Goal: Use online tool/utility: Utilize a website feature to perform a specific function

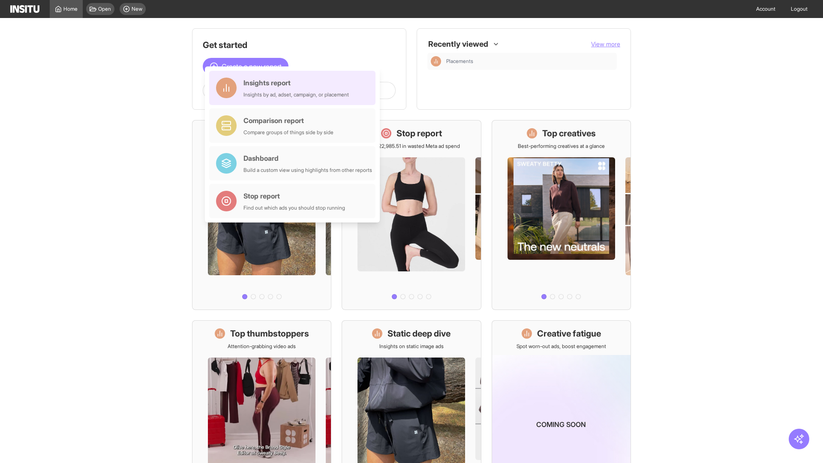
click at [294, 88] on div "Insights report Insights by ad, adset, campaign, or placement" at bounding box center [295, 88] width 105 height 21
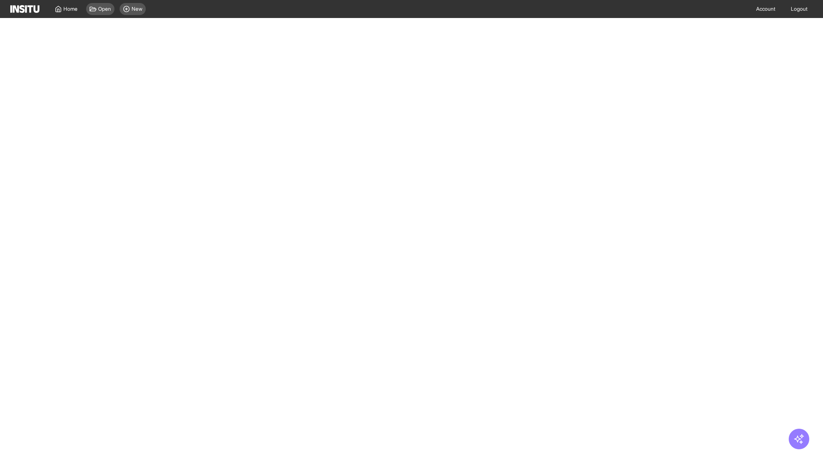
select select "**"
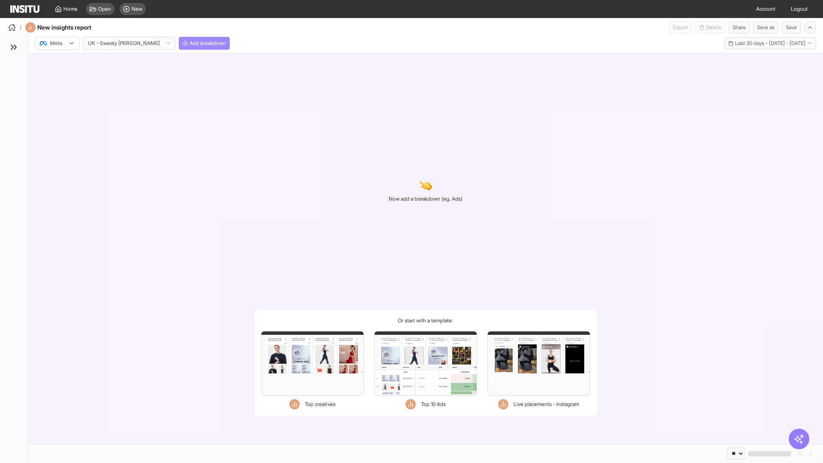
click at [189, 43] on span "Add breakdown" at bounding box center [207, 43] width 36 height 7
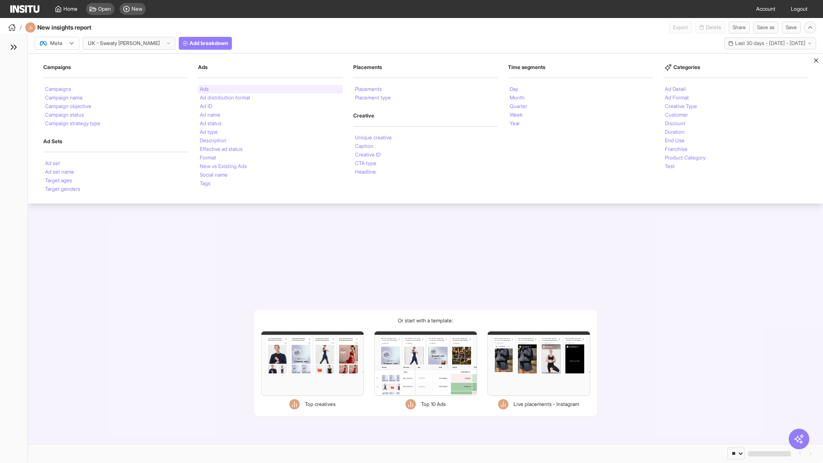
click at [204, 89] on li "Ads" at bounding box center [204, 89] width 9 height 5
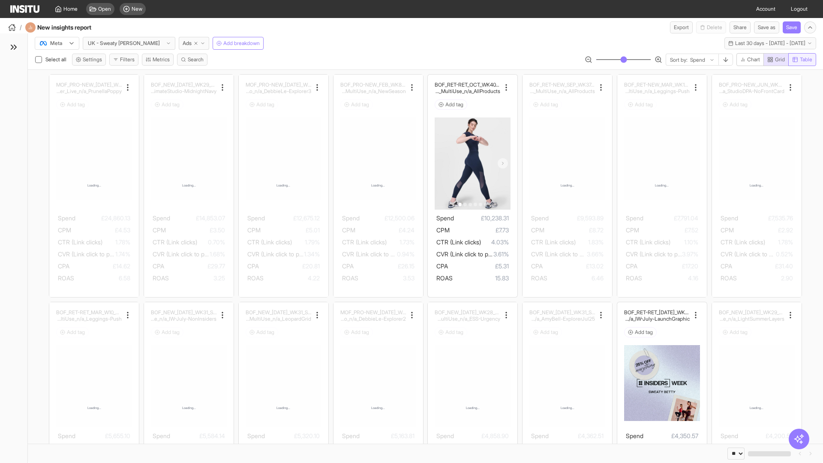
click at [801, 60] on span "Table" at bounding box center [805, 59] width 12 height 7
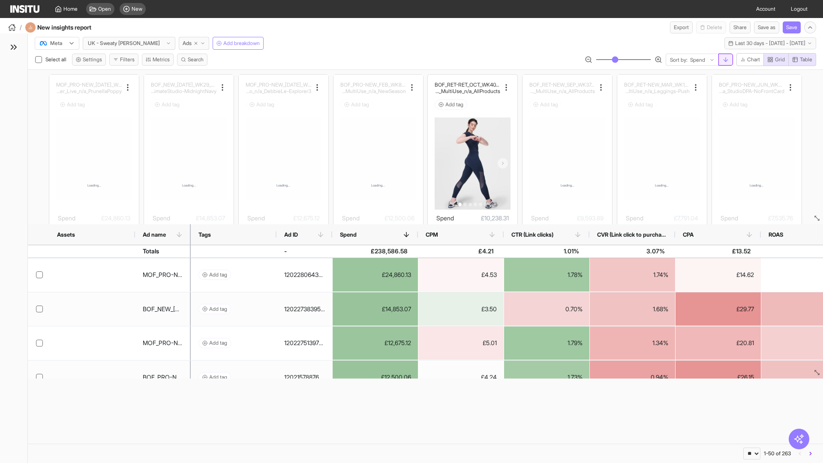
click at [725, 60] on line "button" at bounding box center [725, 59] width 0 height 4
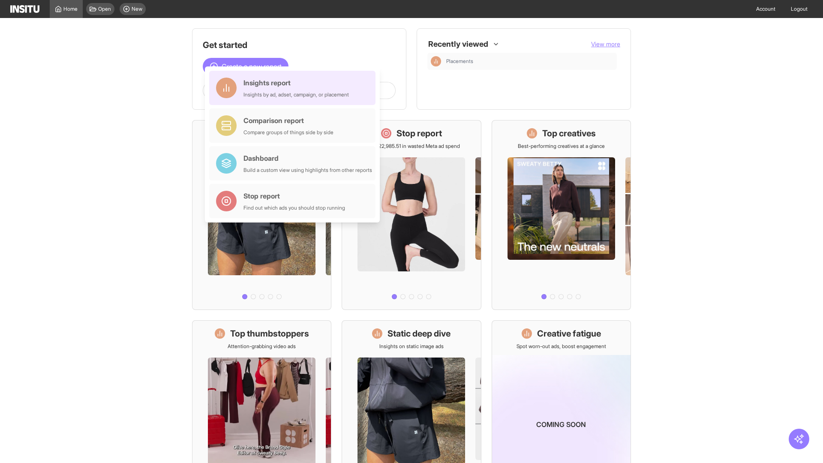
click at [294, 88] on div "Insights report Insights by ad, adset, campaign, or placement" at bounding box center [295, 88] width 105 height 21
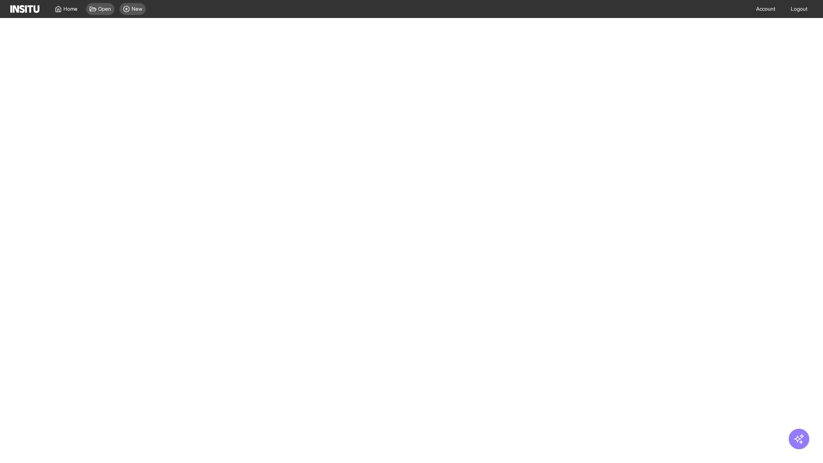
select select "**"
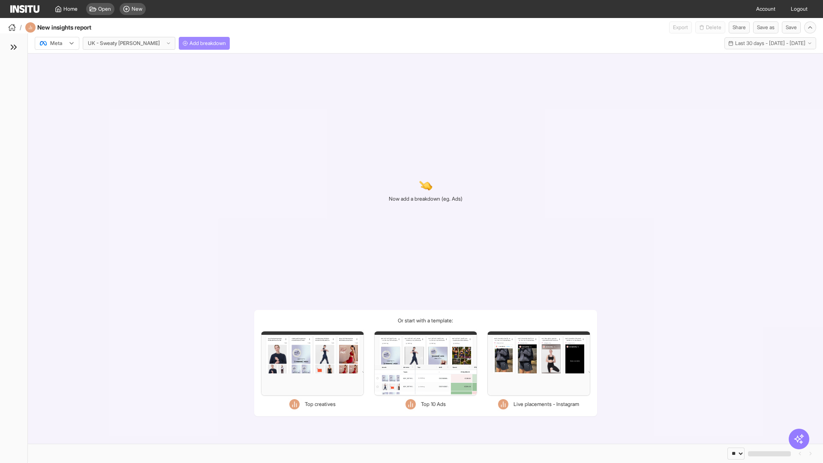
click at [189, 43] on span "Add breakdown" at bounding box center [207, 43] width 36 height 7
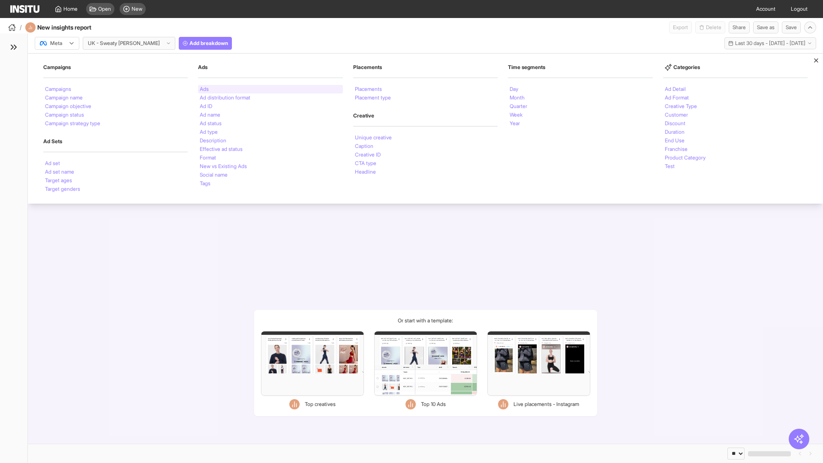
click at [204, 89] on li "Ads" at bounding box center [204, 89] width 9 height 5
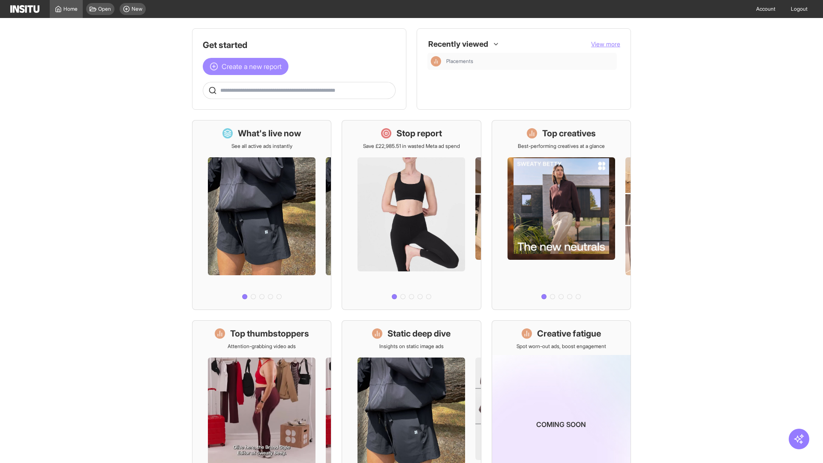
click at [248, 66] on span "Create a new report" at bounding box center [251, 66] width 60 height 10
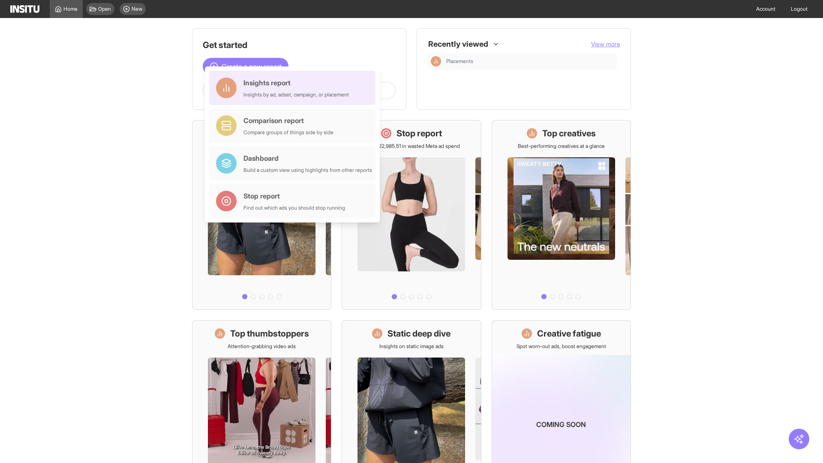
click at [294, 88] on div "Insights report Insights by ad, adset, campaign, or placement" at bounding box center [295, 88] width 105 height 21
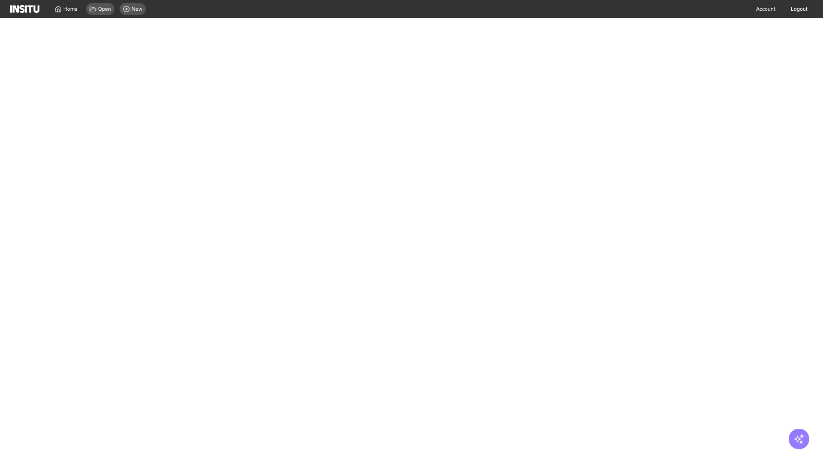
select select "**"
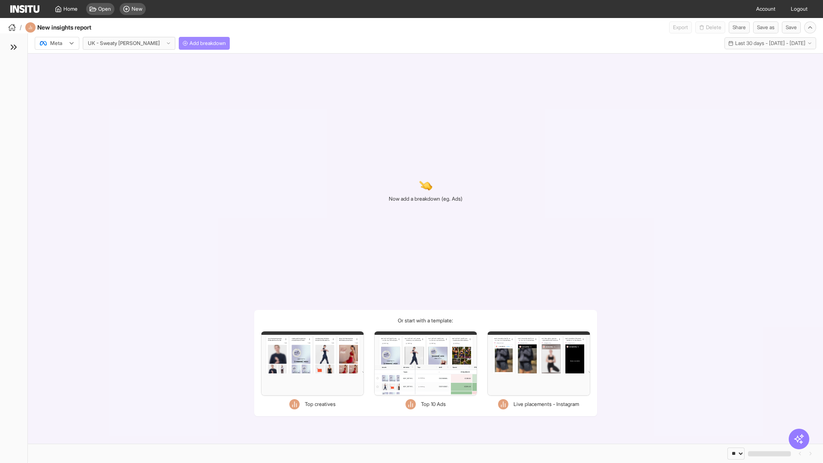
click at [189, 43] on span "Add breakdown" at bounding box center [207, 43] width 36 height 7
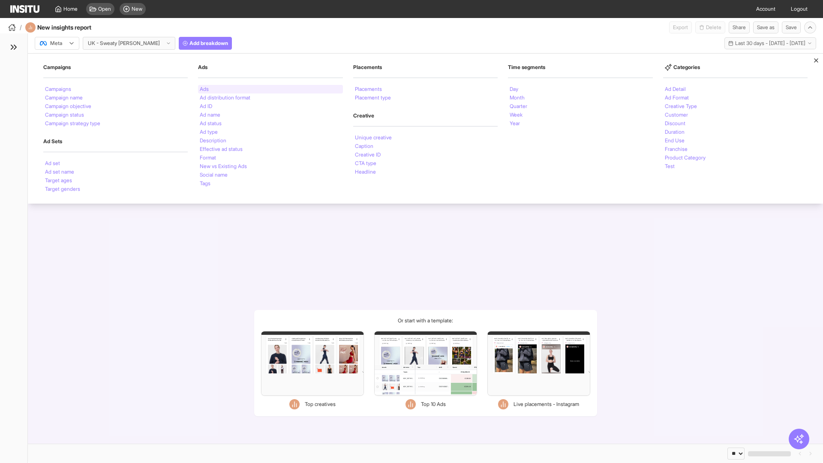
click at [204, 89] on li "Ads" at bounding box center [204, 89] width 9 height 5
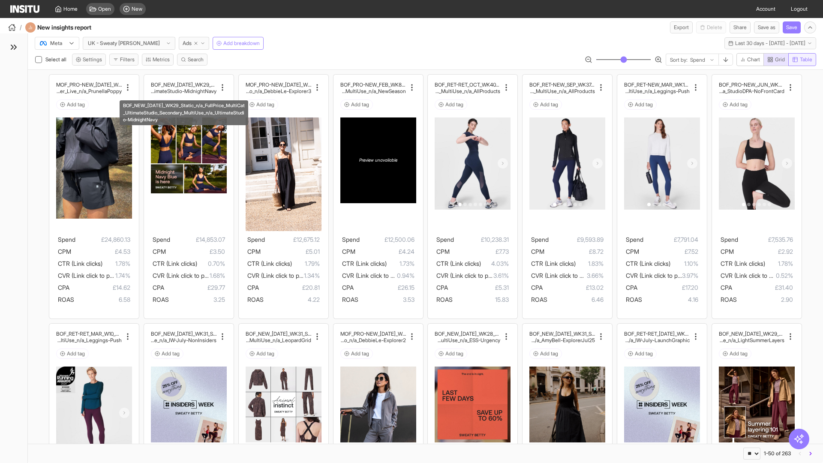
click at [801, 60] on span "Table" at bounding box center [805, 59] width 12 height 7
